Goal: Information Seeking & Learning: Learn about a topic

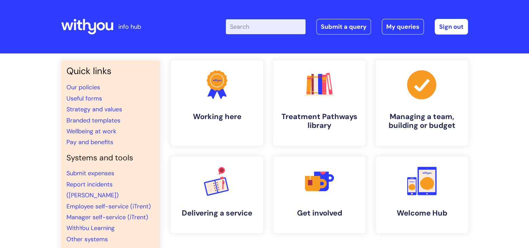
click at [238, 26] on input "Enter your search term here..." at bounding box center [266, 26] width 80 height 15
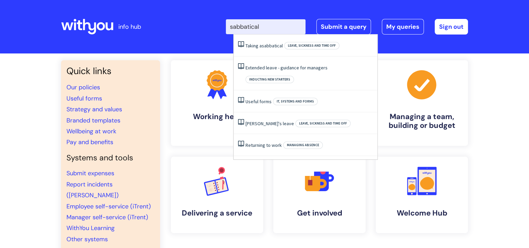
type input "sabbatical"
click button "Search" at bounding box center [0, 0] width 0 height 0
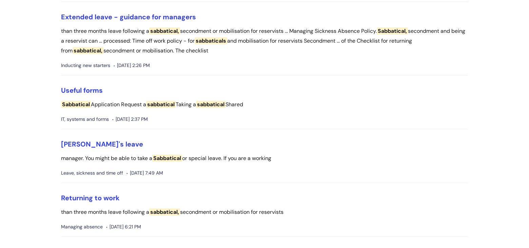
scroll to position [102, 0]
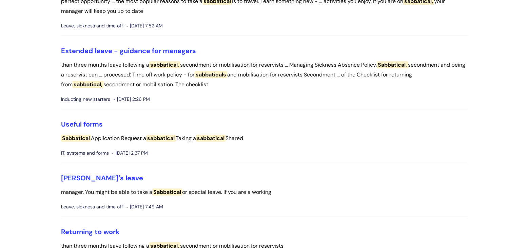
click at [305, 92] on li "Extended leave - guidance for managers than three months leave following a sabb…" at bounding box center [264, 78] width 407 height 63
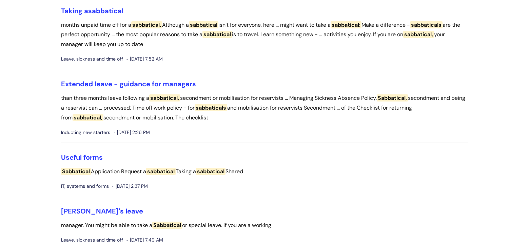
scroll to position [0, 0]
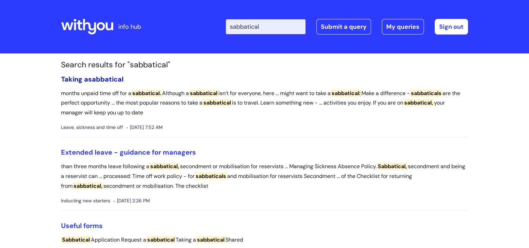
click at [99, 77] on span "sabbatical" at bounding box center [105, 79] width 35 height 9
